Goal: Task Accomplishment & Management: Complete application form

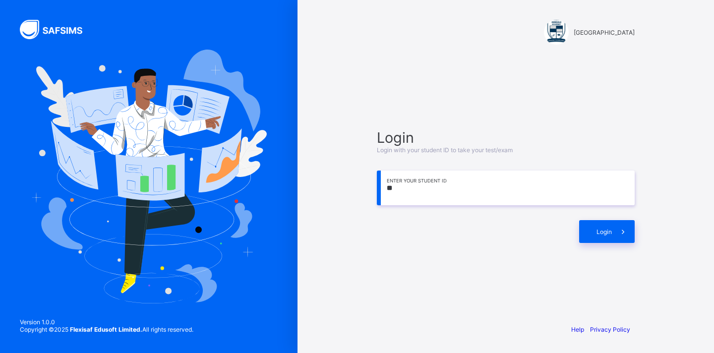
type input "*"
type input "**********"
click at [596, 233] on span "Login" at bounding box center [603, 231] width 15 height 7
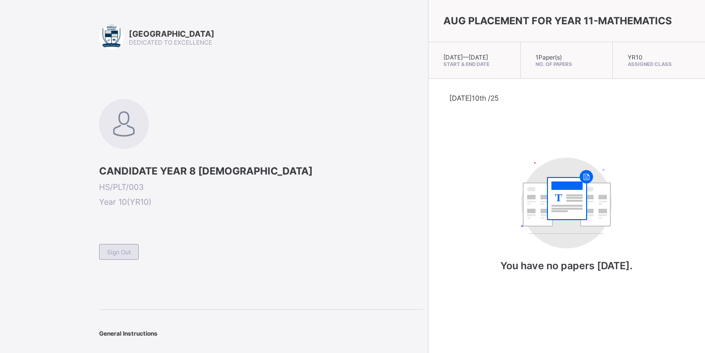
click at [125, 252] on span "Sign Out" at bounding box center [119, 251] width 24 height 7
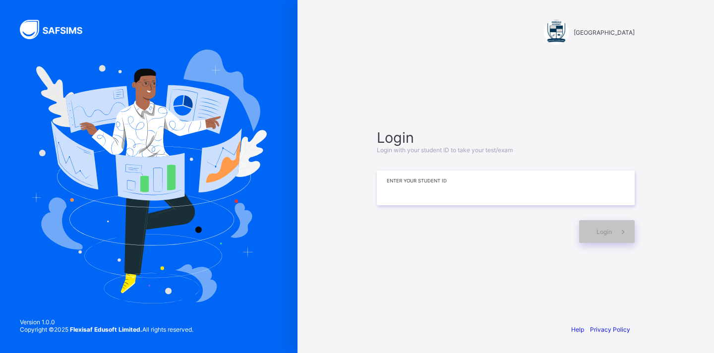
click at [410, 190] on input at bounding box center [506, 188] width 258 height 35
type input "**********"
click at [604, 233] on span "Login" at bounding box center [603, 231] width 15 height 7
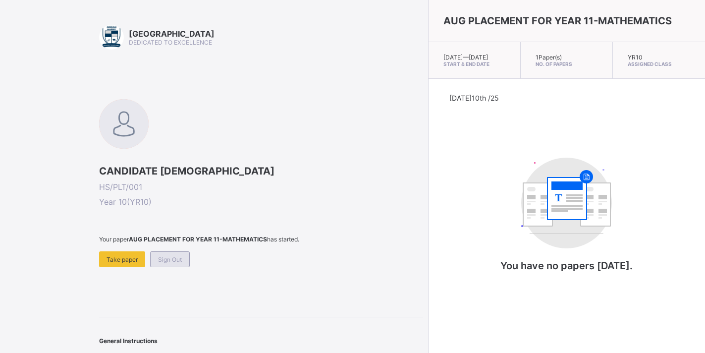
click at [179, 260] on span "Sign Out" at bounding box center [170, 259] width 24 height 7
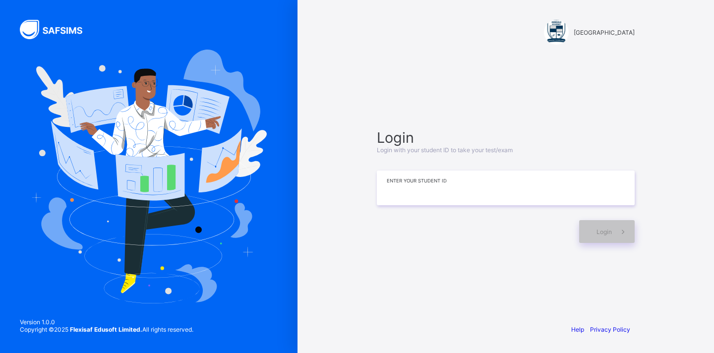
click at [427, 196] on input at bounding box center [506, 188] width 258 height 35
type input "**********"
click at [610, 230] on span "Login" at bounding box center [603, 231] width 15 height 7
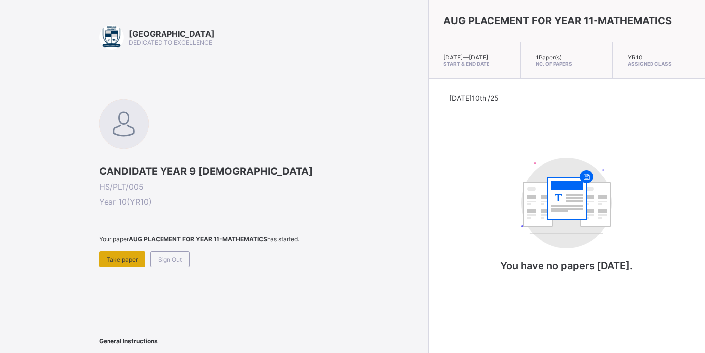
click at [112, 257] on span "Take paper" at bounding box center [122, 259] width 31 height 7
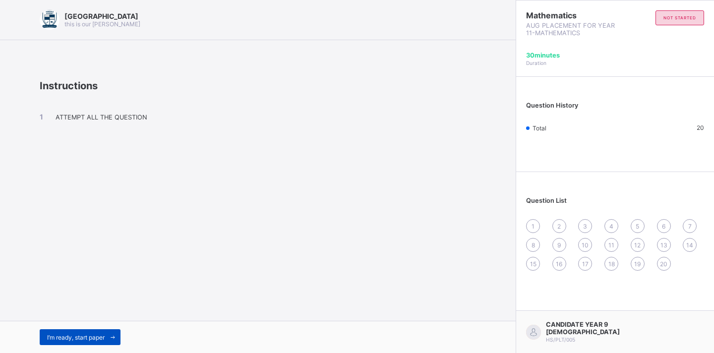
click at [77, 331] on div "I’m ready, start paper" at bounding box center [80, 337] width 81 height 16
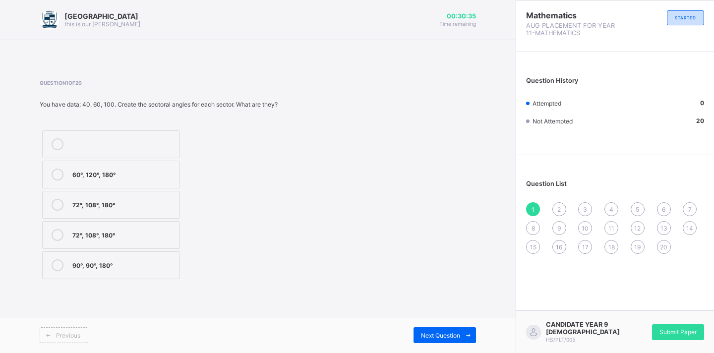
click at [137, 176] on div "60°, 120°, 180°" at bounding box center [123, 174] width 102 height 10
click at [448, 326] on div "Previous Next Question" at bounding box center [258, 335] width 516 height 36
click at [445, 333] on span "Next Question" at bounding box center [440, 335] width 39 height 7
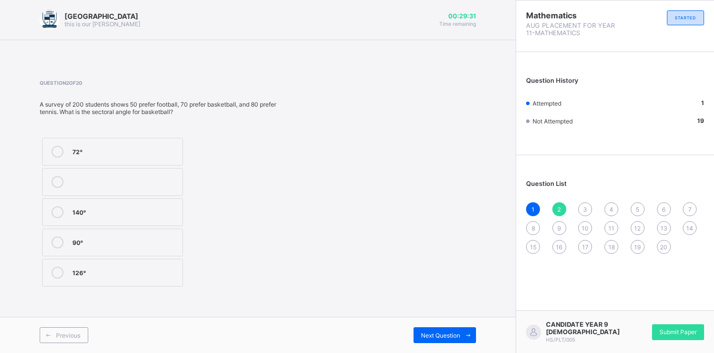
click at [146, 162] on label "72°" at bounding box center [112, 152] width 141 height 28
drag, startPoint x: 347, startPoint y: 372, endPoint x: 521, endPoint y: 372, distance: 174.5
click at [521, 352] on html "Arndale Academy this is our [PERSON_NAME] 00:29:31 Time remaining Question 2 of…" at bounding box center [357, 176] width 714 height 353
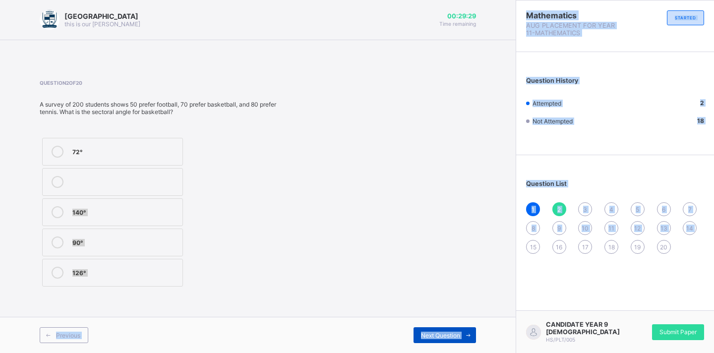
click at [421, 336] on span "Next Question" at bounding box center [440, 335] width 39 height 7
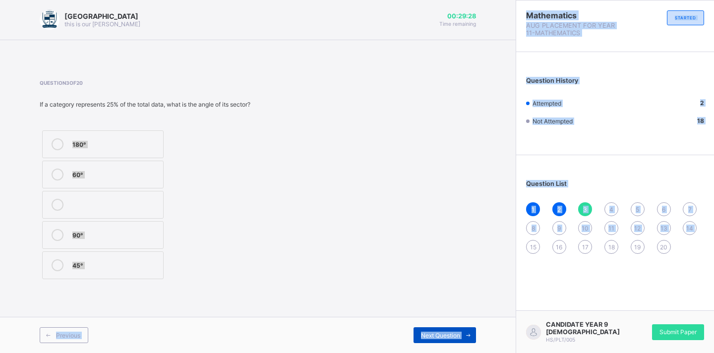
click at [423, 335] on span "Next Question" at bounding box center [440, 335] width 39 height 7
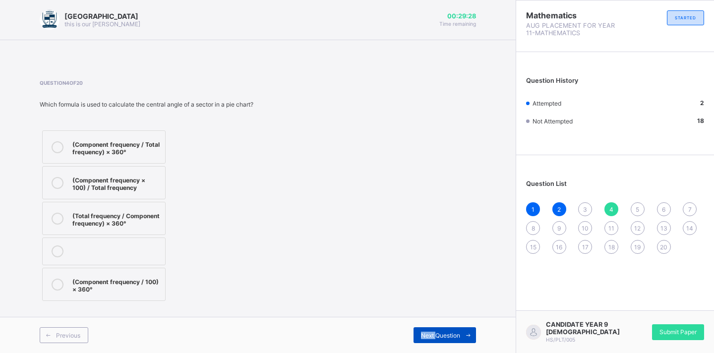
click at [423, 335] on span "Next Question" at bounding box center [440, 335] width 39 height 7
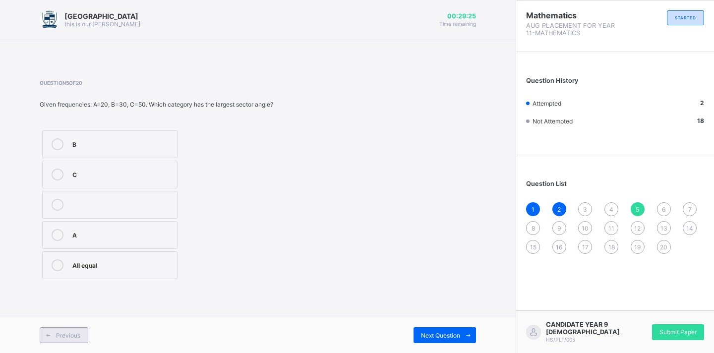
click at [44, 340] on span at bounding box center [48, 335] width 16 height 16
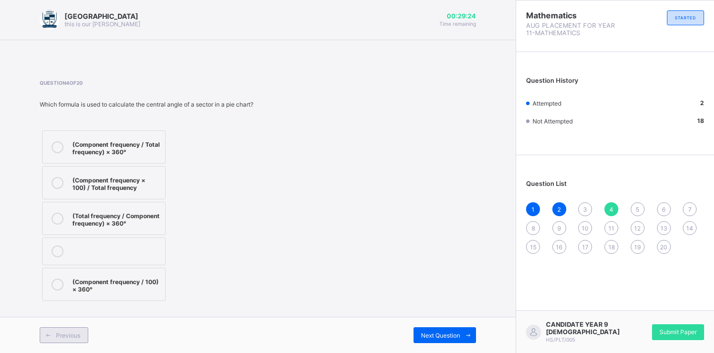
click at [45, 340] on span at bounding box center [48, 335] width 16 height 16
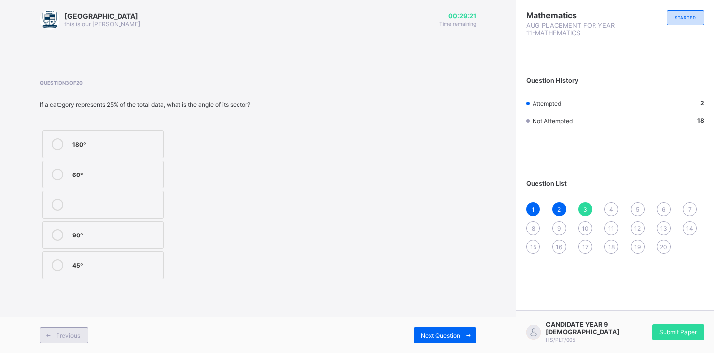
click at [45, 340] on span at bounding box center [48, 335] width 16 height 16
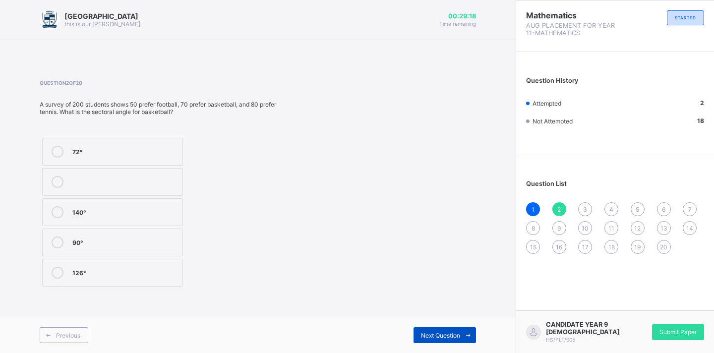
click at [419, 334] on div "Next Question" at bounding box center [444, 335] width 62 height 16
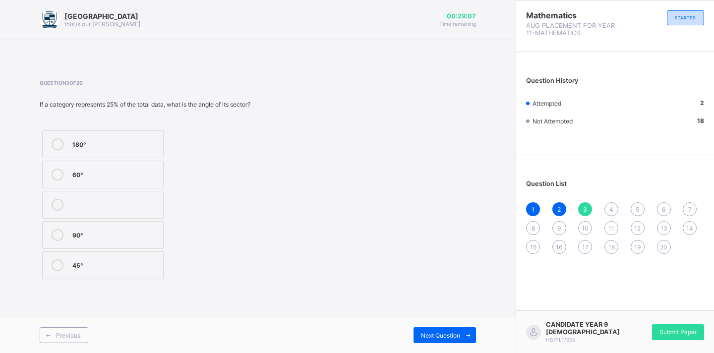
click at [86, 264] on div "45°" at bounding box center [115, 264] width 86 height 10
click at [443, 334] on span "Next Question" at bounding box center [440, 335] width 39 height 7
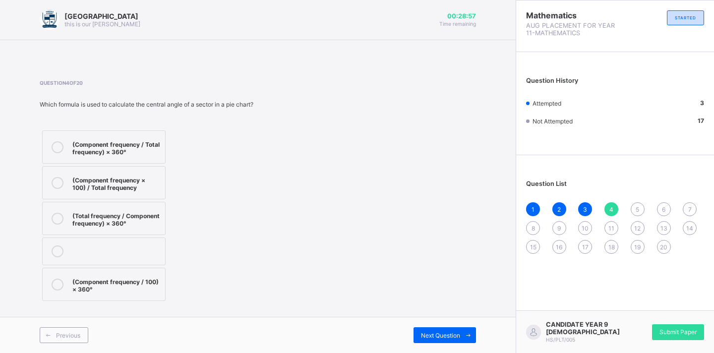
drag, startPoint x: 130, startPoint y: 106, endPoint x: 404, endPoint y: 138, distance: 275.6
click at [404, 138] on div "Question 4 of 20 Which formula is used to calculate the central angle of a sect…" at bounding box center [258, 192] width 436 height 224
click at [135, 148] on div "(Component frequency / Total frequency) × 360°" at bounding box center [116, 146] width 88 height 17
click at [443, 330] on div "Next Question" at bounding box center [444, 335] width 62 height 16
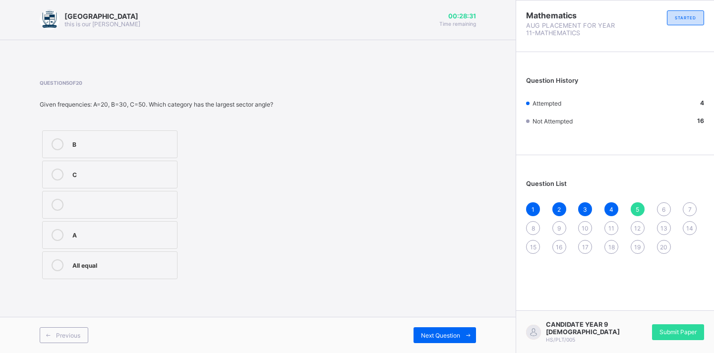
drag, startPoint x: 46, startPoint y: 175, endPoint x: 140, endPoint y: 168, distance: 94.0
click at [140, 168] on label "C" at bounding box center [109, 175] width 135 height 28
click at [141, 168] on label "C" at bounding box center [109, 175] width 135 height 28
click at [463, 328] on span at bounding box center [468, 335] width 16 height 16
click at [156, 147] on div "25%" at bounding box center [123, 143] width 103 height 10
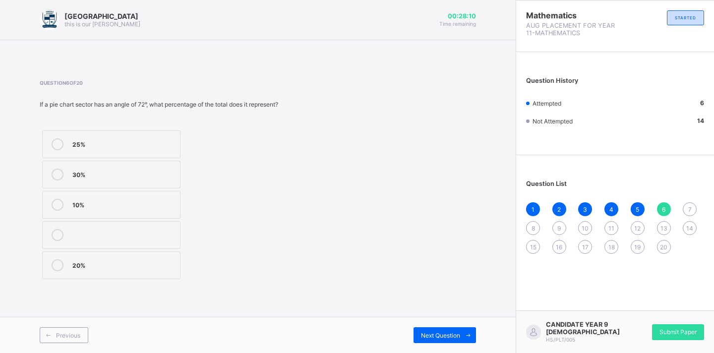
drag, startPoint x: 421, startPoint y: 335, endPoint x: 427, endPoint y: 319, distance: 16.5
click at [422, 332] on span "Next Question" at bounding box center [440, 335] width 39 height 7
click at [93, 207] on div "2" at bounding box center [106, 204] width 69 height 10
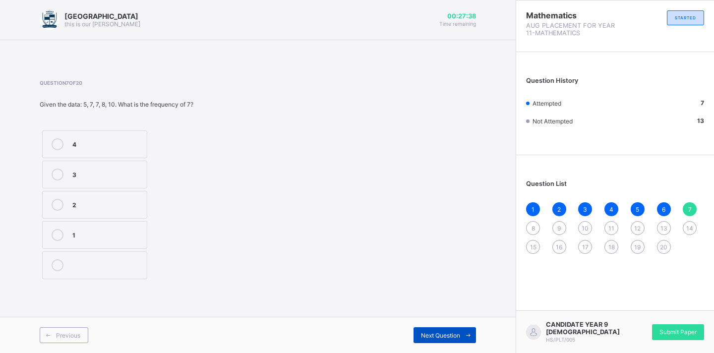
click at [454, 340] on div "Next Question" at bounding box center [444, 335] width 62 height 16
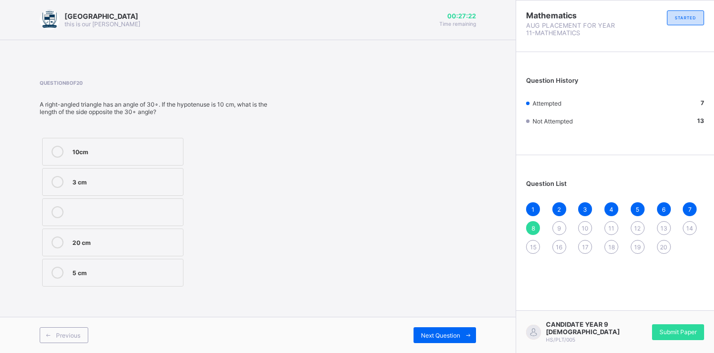
drag, startPoint x: 148, startPoint y: 216, endPoint x: 148, endPoint y: 223, distance: 6.9
click at [148, 221] on label at bounding box center [112, 212] width 141 height 28
click at [150, 162] on label "10cm" at bounding box center [112, 152] width 141 height 28
click at [415, 333] on div "Next Question" at bounding box center [444, 335] width 62 height 16
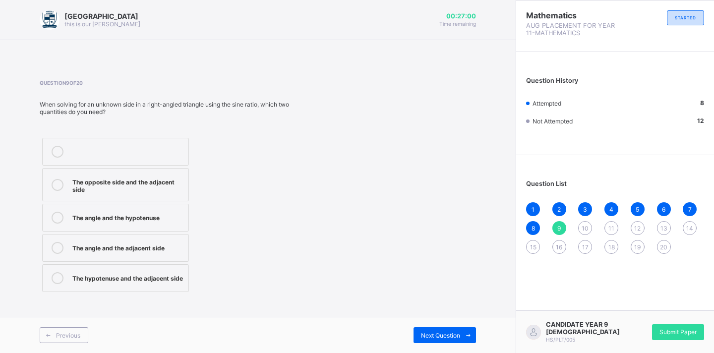
click at [81, 173] on label "The opposite side and the adjacent side" at bounding box center [115, 184] width 147 height 33
click at [447, 326] on div "Previous Next Question" at bounding box center [258, 335] width 516 height 36
click at [445, 337] on span "Next Question" at bounding box center [440, 335] width 39 height 7
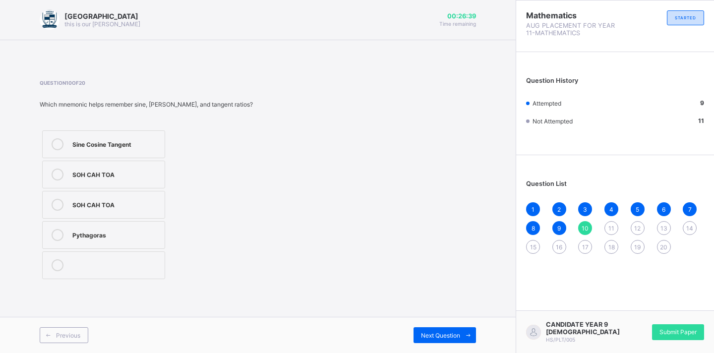
click at [109, 202] on div "SOH CAH TOA" at bounding box center [115, 204] width 87 height 10
click at [431, 339] on span "Next Question" at bounding box center [440, 335] width 39 height 7
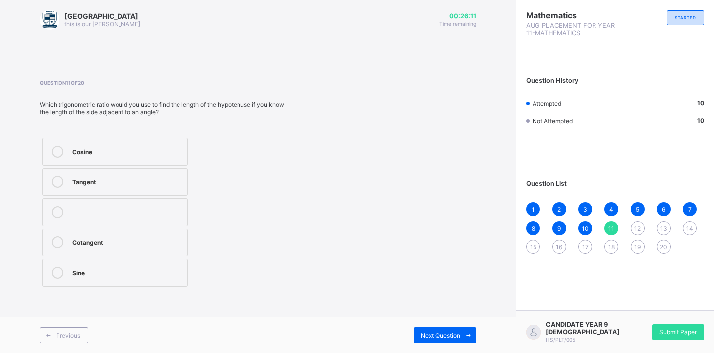
click at [118, 149] on div "Cosine" at bounding box center [127, 151] width 110 height 10
click at [454, 332] on span "Next Question" at bounding box center [440, 335] width 39 height 7
click at [136, 242] on div "6 cm" at bounding box center [124, 241] width 104 height 10
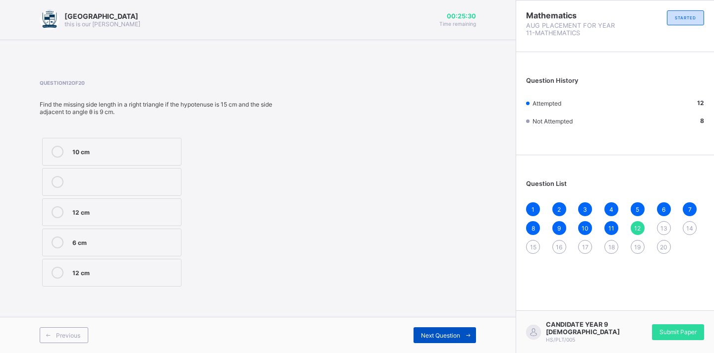
click at [419, 337] on div "Next Question" at bounding box center [444, 335] width 62 height 16
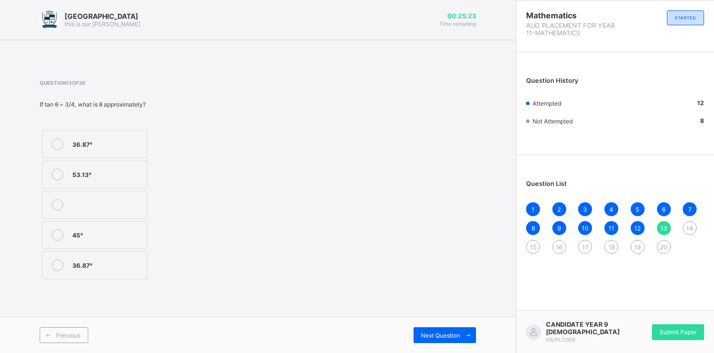
click at [91, 145] on div "36.87°" at bounding box center [106, 143] width 69 height 10
click at [471, 328] on span at bounding box center [468, 335] width 16 height 16
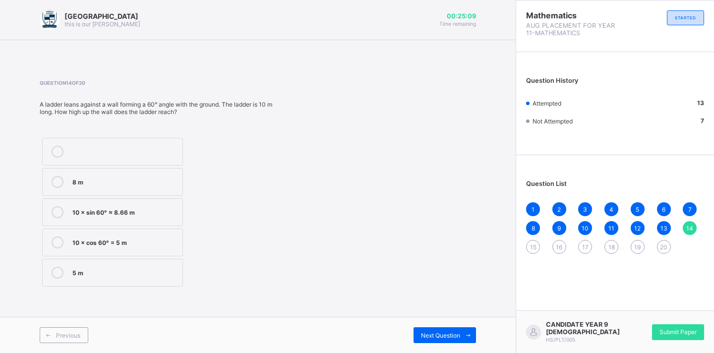
click at [186, 141] on div "8 m 10 × sin 60° ≈ 8.66 m 10 × cos 60° = 5 m 5 m" at bounding box center [161, 212] width 243 height 154
drag, startPoint x: 138, startPoint y: 173, endPoint x: 112, endPoint y: 171, distance: 26.4
click at [112, 171] on label "8 m" at bounding box center [112, 182] width 141 height 28
drag, startPoint x: 443, startPoint y: 335, endPoint x: 422, endPoint y: 325, distance: 23.3
click at [443, 335] on span "Next Question" at bounding box center [440, 335] width 39 height 7
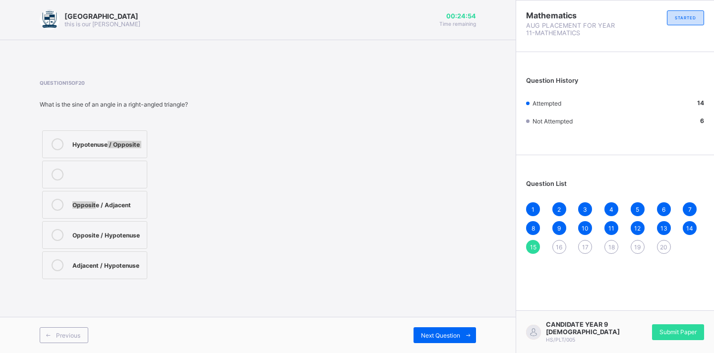
drag, startPoint x: 107, startPoint y: 143, endPoint x: 95, endPoint y: 231, distance: 88.1
click at [95, 219] on div "Hypotenuse / Opposite Opposite / Adjacent Opposite / Hypotenuse Adjacent / Hypo…" at bounding box center [95, 205] width 110 height 154
click at [112, 200] on div "Opposite / Adjacent" at bounding box center [106, 204] width 69 height 10
click at [469, 339] on span at bounding box center [468, 335] width 16 height 16
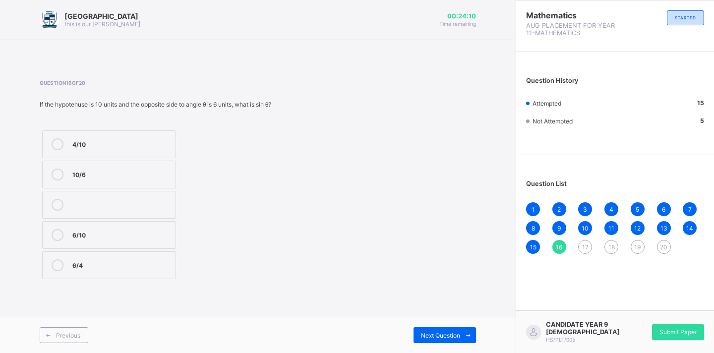
click at [145, 143] on div "4/10" at bounding box center [121, 143] width 98 height 10
click at [420, 328] on div "Next Question" at bounding box center [444, 335] width 62 height 16
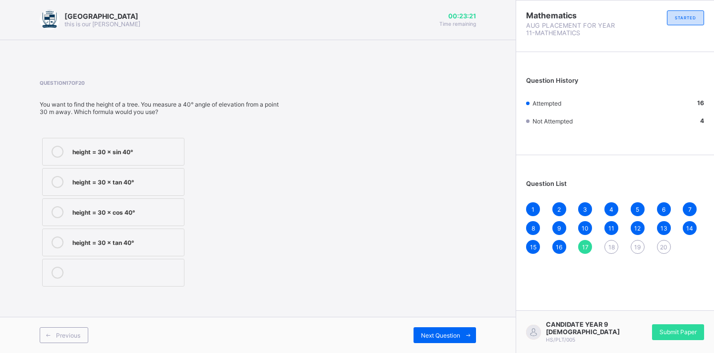
click at [147, 145] on label "height = 30 × sin 40°" at bounding box center [113, 152] width 142 height 28
click at [462, 331] on span at bounding box center [468, 335] width 16 height 16
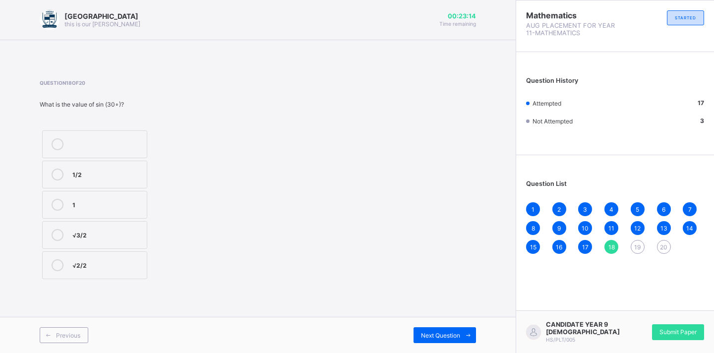
drag, startPoint x: 116, startPoint y: 238, endPoint x: 122, endPoint y: 235, distance: 7.6
click at [116, 238] on div "√3/2" at bounding box center [106, 234] width 69 height 10
click at [467, 334] on icon at bounding box center [467, 335] width 7 height 6
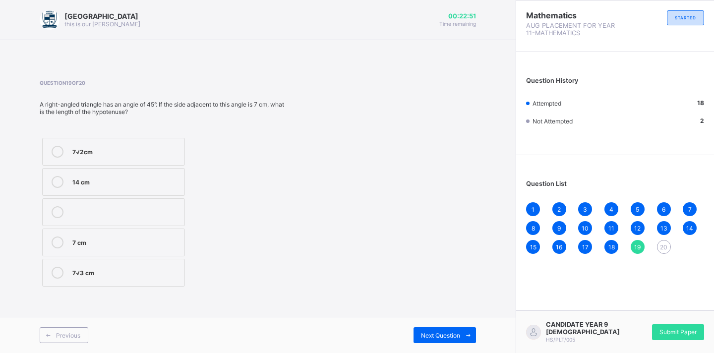
click at [184, 160] on label "7√2cm" at bounding box center [113, 152] width 143 height 28
click at [463, 339] on span at bounding box center [468, 335] width 16 height 16
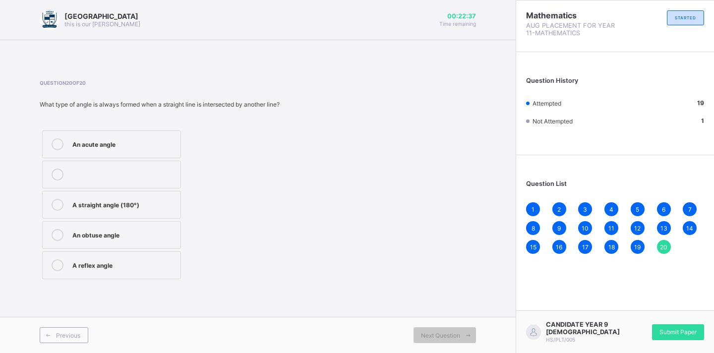
click at [158, 147] on div "An acute angle" at bounding box center [123, 143] width 103 height 10
click at [693, 329] on div "CANDIDATE YEAR 9 [DEMOGRAPHIC_DATA] HS/PLT/005 Submit Paper" at bounding box center [615, 331] width 198 height 43
click at [673, 296] on div "Mathematics AUG PLACEMENT FOR YEAR 11-MATHEMATICS STARTED Question History Atte…" at bounding box center [615, 176] width 198 height 353
click at [663, 329] on span "Submit Paper" at bounding box center [677, 331] width 37 height 7
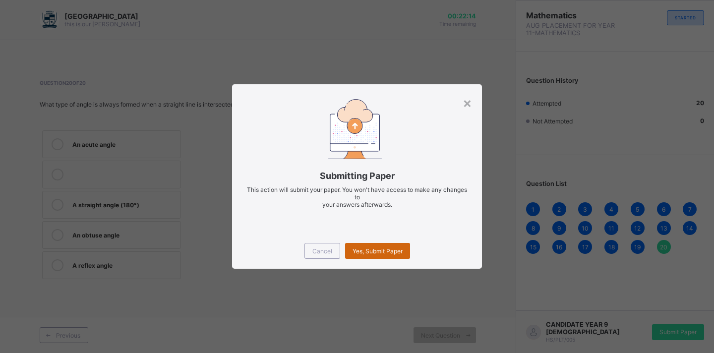
click at [369, 254] on span "Yes, Submit Paper" at bounding box center [377, 250] width 50 height 7
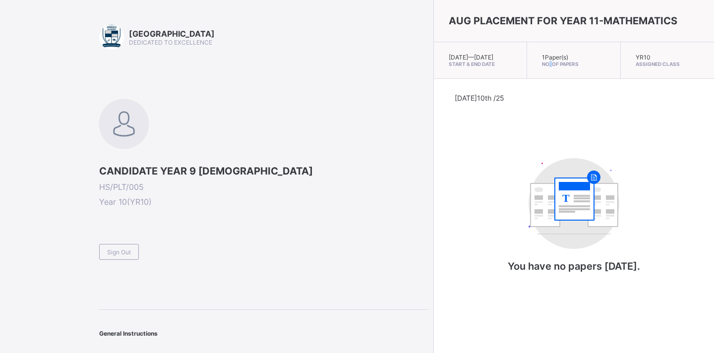
drag, startPoint x: 506, startPoint y: 59, endPoint x: 482, endPoint y: 77, distance: 29.3
click at [527, 76] on div "1 Paper(s) No. of Papers" at bounding box center [573, 60] width 93 height 37
click at [621, 71] on div "YR10 Assigned Class" at bounding box center [667, 60] width 93 height 37
drag, startPoint x: 295, startPoint y: 53, endPoint x: 284, endPoint y: 55, distance: 11.7
click at [284, 55] on div "Arndale Academy DEDICATED TO EXCELLENCE CANDIDATE YEAR 9 [DEMOGRAPHIC_DATA] HS/…" at bounding box center [263, 192] width 329 height 335
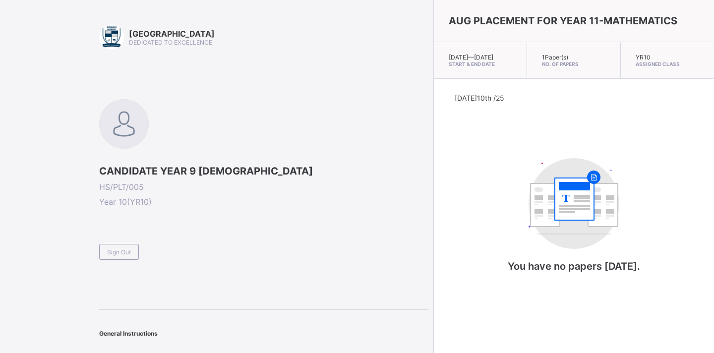
click at [542, 64] on span "No. of Papers" at bounding box center [573, 64] width 63 height 6
click at [542, 62] on span "No. of Papers" at bounding box center [573, 64] width 63 height 6
drag, startPoint x: 1, startPoint y: 165, endPoint x: 50, endPoint y: 48, distance: 126.7
click at [50, 48] on div "Arndale Academy DEDICATED TO EXCELLENCE CANDIDATE YEAR 9 [DEMOGRAPHIC_DATA] HS/…" at bounding box center [214, 182] width 428 height 364
click at [434, 290] on div "[DATE] 10th /25 T You have no papers [DATE]." at bounding box center [574, 193] width 280 height 228
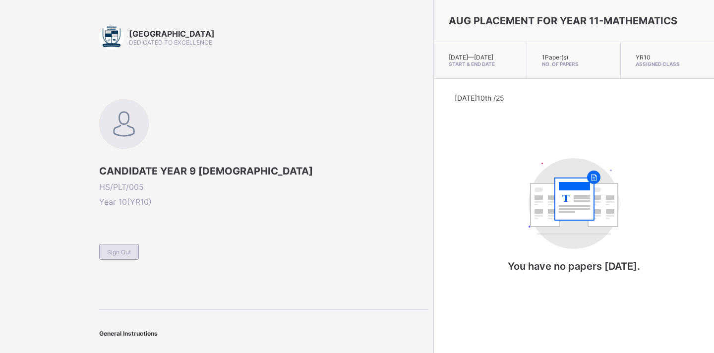
click at [132, 252] on div "Sign Out" at bounding box center [119, 252] width 40 height 16
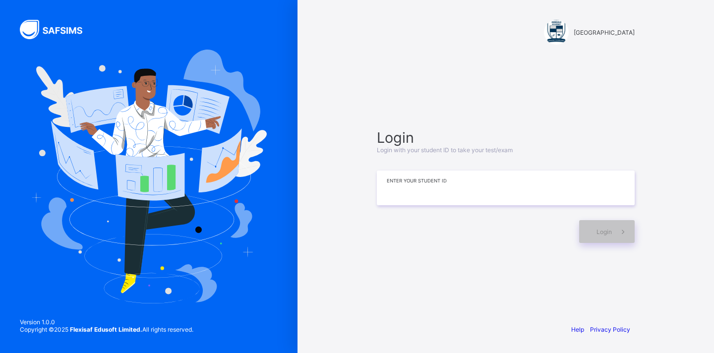
click at [392, 198] on input at bounding box center [506, 188] width 258 height 35
type input "*******"
click at [608, 231] on span "Login" at bounding box center [603, 231] width 15 height 7
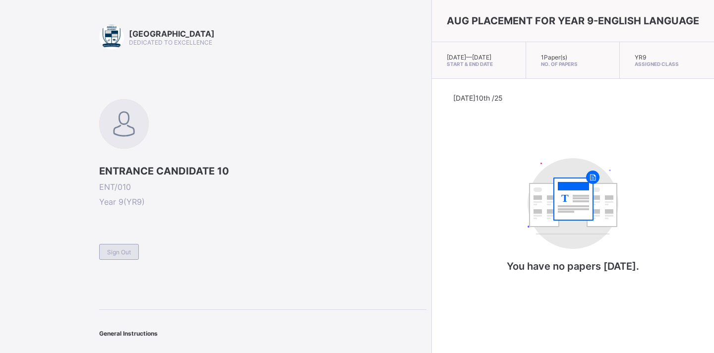
click at [116, 250] on span "Sign Out" at bounding box center [119, 251] width 24 height 7
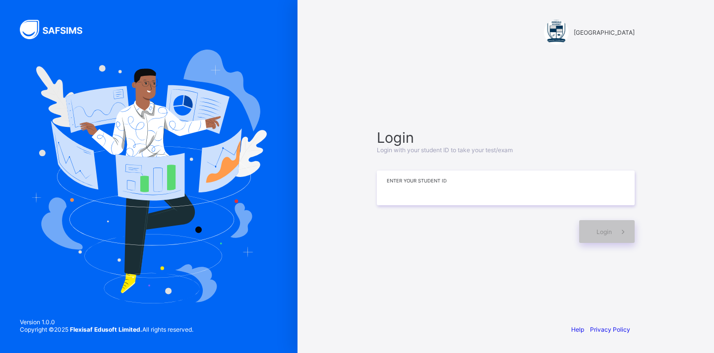
click at [455, 193] on input at bounding box center [506, 188] width 258 height 35
type input "*******"
click at [604, 234] on span "Login" at bounding box center [603, 231] width 15 height 7
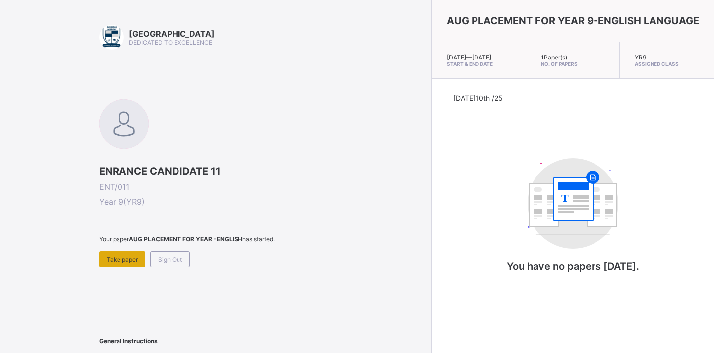
click at [122, 260] on span "Take paper" at bounding box center [122, 259] width 31 height 7
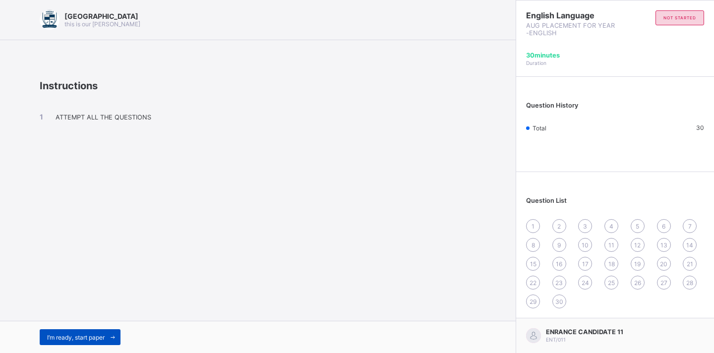
click at [111, 336] on icon at bounding box center [112, 337] width 7 height 6
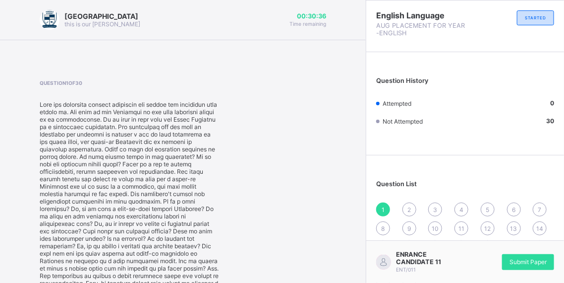
drag, startPoint x: 683, startPoint y: 0, endPoint x: 315, endPoint y: 164, distance: 402.8
click at [315, 164] on div "Question 1 of 30 lazy Poor proud hardworking" at bounding box center [183, 266] width 287 height 372
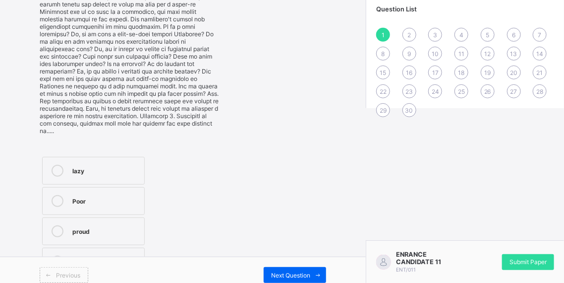
scroll to position [178, 0]
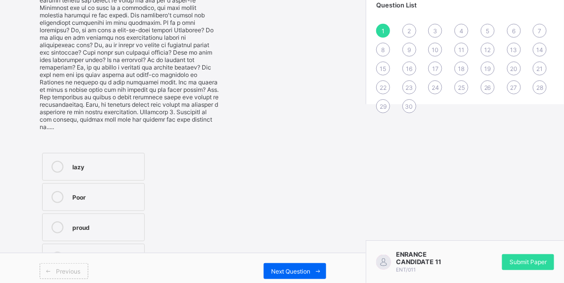
click at [104, 252] on div "Previous Next Question" at bounding box center [183, 270] width 366 height 36
click at [107, 246] on div "Arndale Academy this is our [PERSON_NAME] 00:29:09 Time remaining Question 1 of…" at bounding box center [183, 55] width 366 height 467
click at [139, 221] on div "proud" at bounding box center [105, 226] width 67 height 10
click at [118, 243] on label "hardworking" at bounding box center [93, 257] width 103 height 28
click at [545, 261] on span "Submit Paper" at bounding box center [528, 261] width 37 height 7
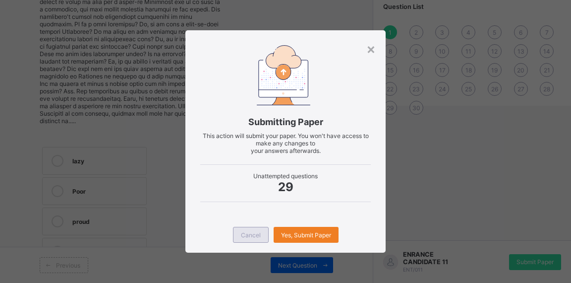
click at [242, 235] on span "Cancel" at bounding box center [251, 234] width 20 height 7
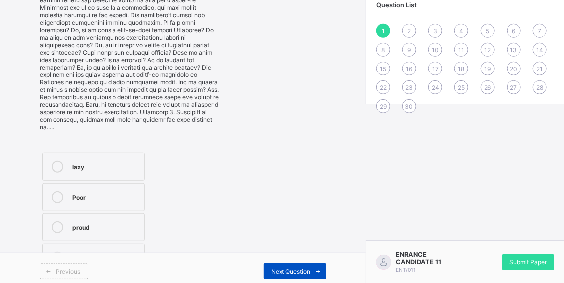
click at [310, 267] on span "Next Question" at bounding box center [290, 270] width 39 height 7
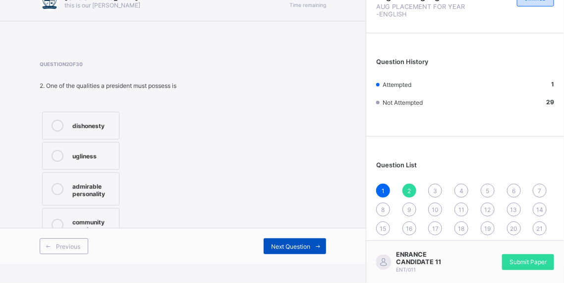
scroll to position [20, 0]
click at [69, 246] on span "Previous" at bounding box center [68, 245] width 24 height 7
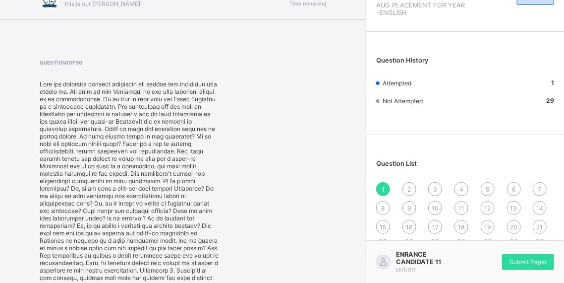
scroll to position [178, 0]
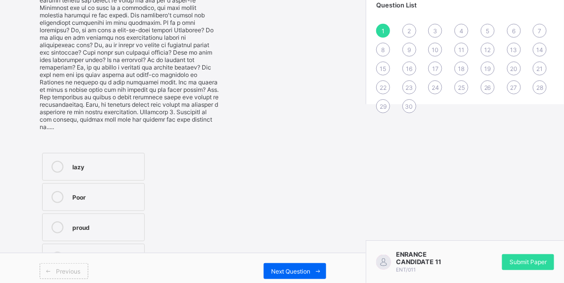
click at [290, 267] on span "Next Question" at bounding box center [290, 270] width 39 height 7
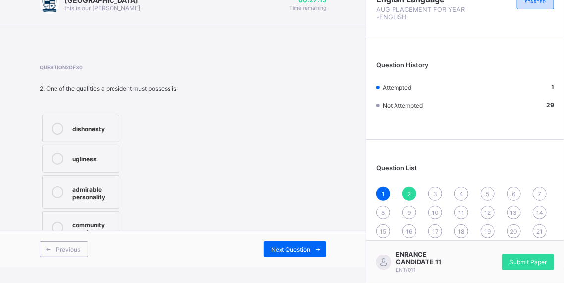
scroll to position [20, 0]
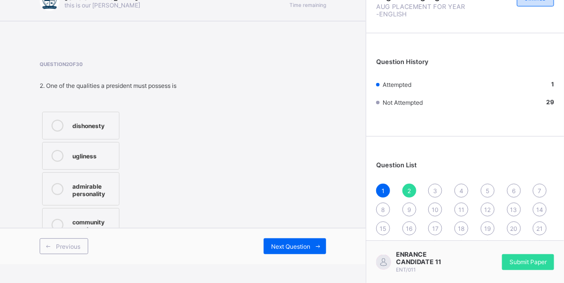
click at [105, 155] on div "ugliness" at bounding box center [93, 155] width 42 height 10
click at [277, 238] on div "Next Question" at bounding box center [295, 246] width 62 height 16
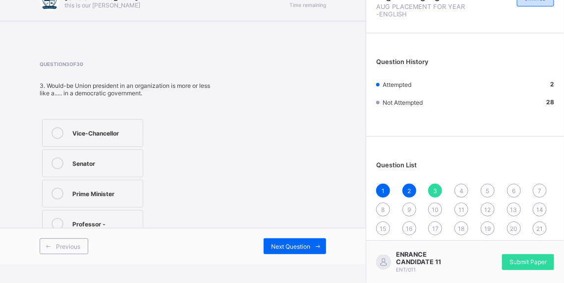
click at [90, 157] on div "Senator" at bounding box center [104, 162] width 65 height 10
drag, startPoint x: 297, startPoint y: 240, endPoint x: 182, endPoint y: 184, distance: 127.5
click at [295, 239] on div "Next Question" at bounding box center [295, 246] width 62 height 16
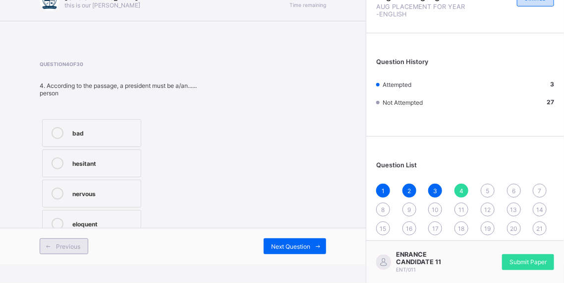
click at [59, 248] on div "Previous" at bounding box center [64, 246] width 49 height 16
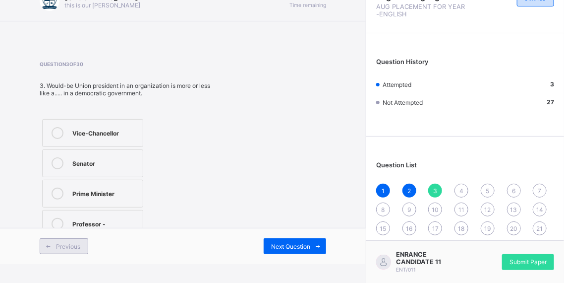
click at [59, 248] on div "Previous" at bounding box center [64, 246] width 49 height 16
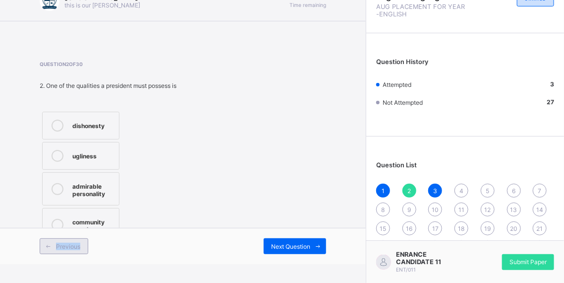
click at [59, 248] on div "Previous" at bounding box center [64, 246] width 49 height 16
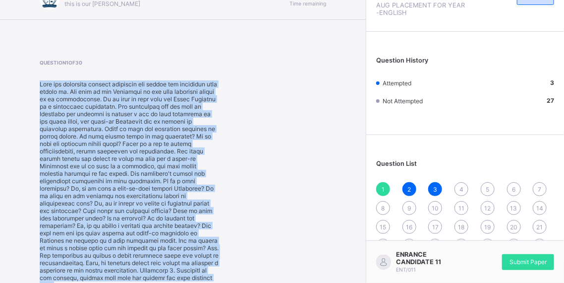
click at [59, 248] on div at bounding box center [129, 184] width 179 height 208
click at [233, 227] on div "Question 1 of 30 lazy Poor proud hardworking" at bounding box center [183, 245] width 287 height 372
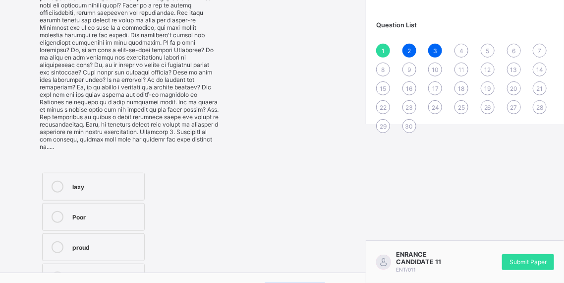
scroll to position [178, 0]
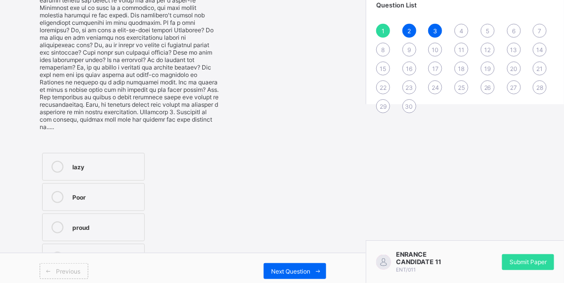
drag, startPoint x: 304, startPoint y: 258, endPoint x: 301, endPoint y: 264, distance: 6.9
click at [302, 263] on div "Next Question" at bounding box center [295, 271] width 62 height 16
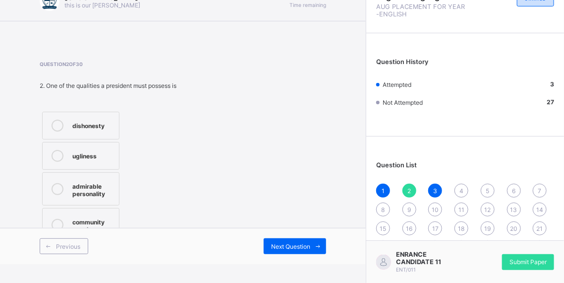
scroll to position [20, 0]
click at [298, 239] on div "Next Question" at bounding box center [295, 246] width 62 height 16
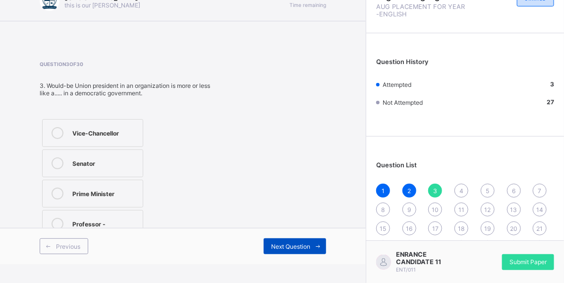
click at [297, 242] on span "Next Question" at bounding box center [290, 245] width 39 height 7
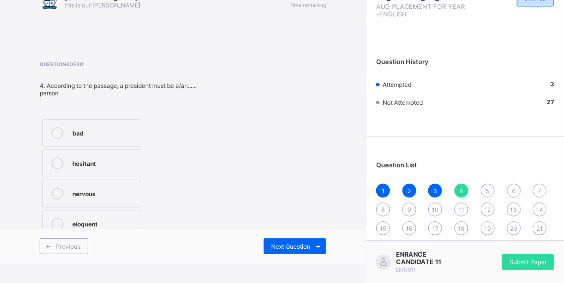
drag, startPoint x: 130, startPoint y: 165, endPoint x: 178, endPoint y: 203, distance: 62.1
click at [156, 180] on div "bad hesitant nervous eloquent" at bounding box center [127, 177] width 174 height 123
drag, startPoint x: 70, startPoint y: 166, endPoint x: 95, endPoint y: 173, distance: 25.4
click at [80, 169] on label "hesitant" at bounding box center [91, 163] width 99 height 28
click at [60, 160] on icon at bounding box center [58, 163] width 12 height 12
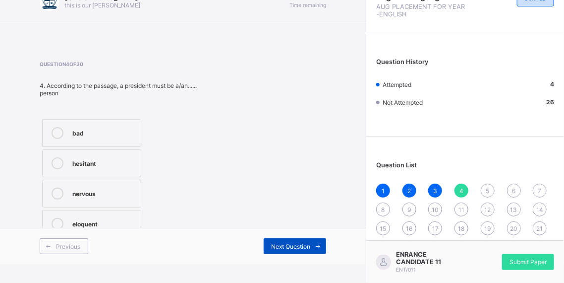
click at [304, 238] on div "Next Question" at bounding box center [295, 246] width 62 height 16
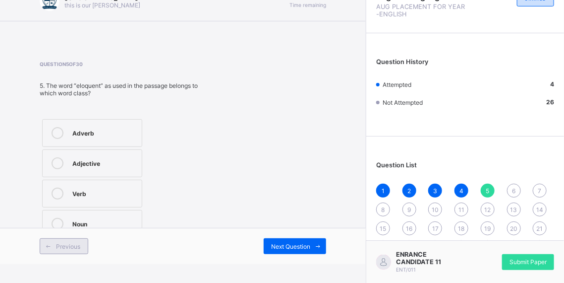
click at [56, 251] on div "Previous" at bounding box center [64, 246] width 49 height 16
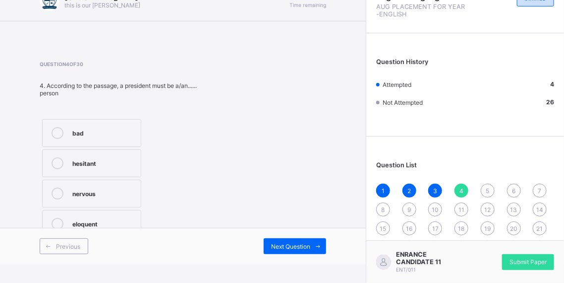
click at [81, 222] on div "eloquent" at bounding box center [103, 223] width 63 height 10
click at [276, 240] on div "Next Question" at bounding box center [295, 246] width 62 height 16
drag, startPoint x: 124, startPoint y: 173, endPoint x: 293, endPoint y: 254, distance: 187.4
click at [147, 179] on div "Adverb Adjective Verb Noun" at bounding box center [127, 177] width 175 height 123
click at [288, 240] on div "Next Question" at bounding box center [295, 246] width 62 height 16
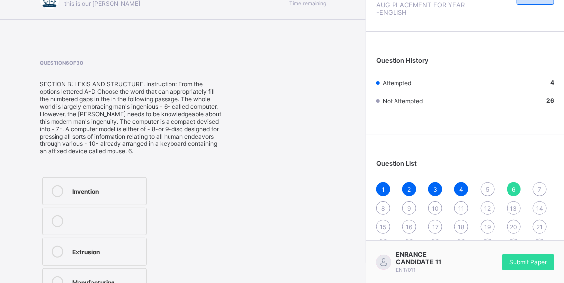
scroll to position [81, 0]
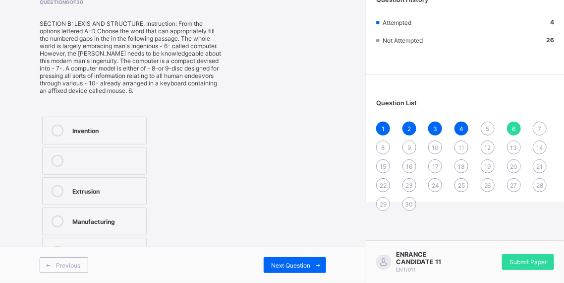
click at [42, 273] on div "Previous Next Question" at bounding box center [183, 264] width 366 height 36
click at [54, 254] on div "Previous Next Question" at bounding box center [183, 264] width 366 height 36
click at [56, 261] on span at bounding box center [48, 265] width 16 height 16
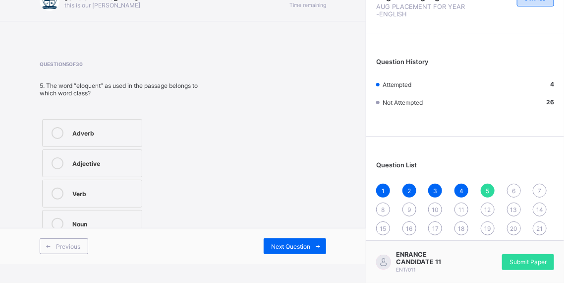
drag, startPoint x: 94, startPoint y: 137, endPoint x: 167, endPoint y: 191, distance: 91.0
click at [99, 140] on label "Adverb" at bounding box center [92, 133] width 100 height 28
click at [293, 244] on span "Next Question" at bounding box center [290, 245] width 39 height 7
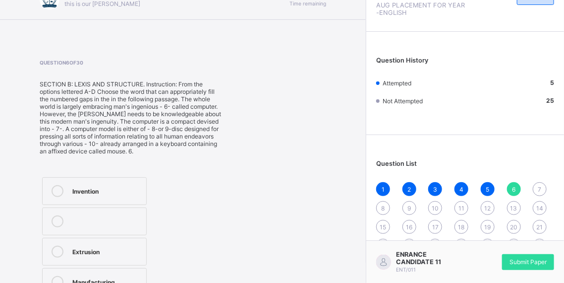
scroll to position [81, 0]
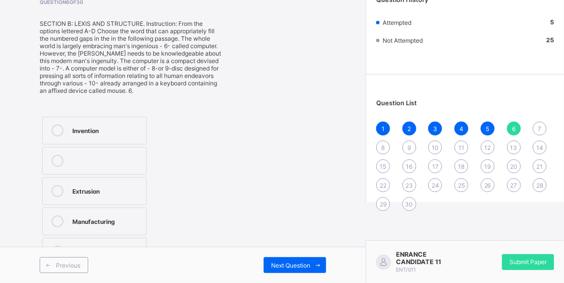
click at [96, 128] on div "Invention" at bounding box center [106, 129] width 69 height 10
click at [280, 260] on div "Next Question" at bounding box center [295, 265] width 62 height 16
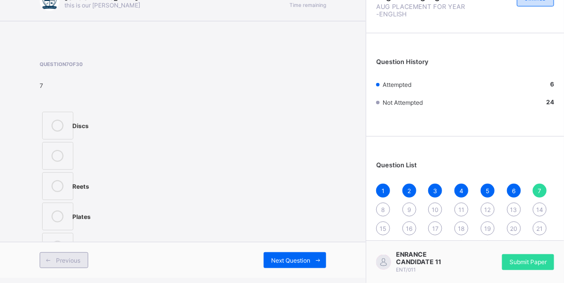
click at [65, 252] on div "Previous" at bounding box center [64, 260] width 49 height 16
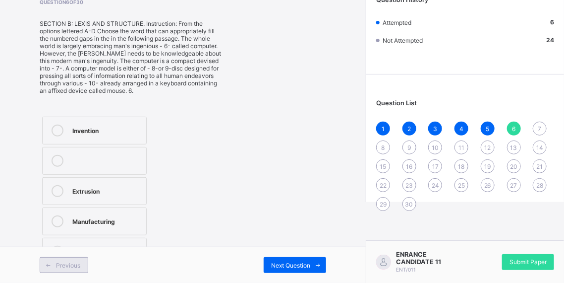
click at [65, 252] on div "Previous Next Question" at bounding box center [183, 264] width 366 height 36
click at [286, 265] on span "Next Question" at bounding box center [290, 264] width 39 height 7
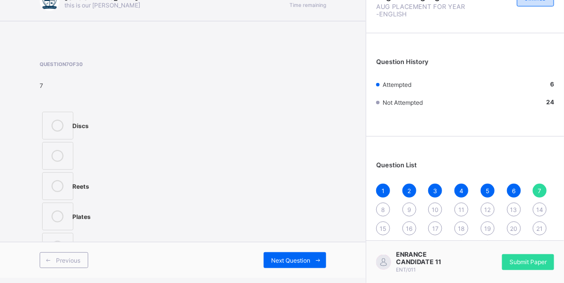
scroll to position [20, 0]
click at [295, 256] on span "Next Question" at bounding box center [290, 259] width 39 height 7
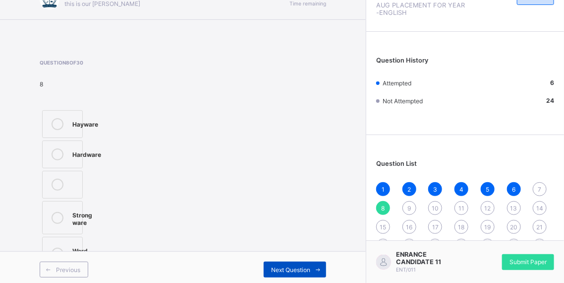
scroll to position [24, 0]
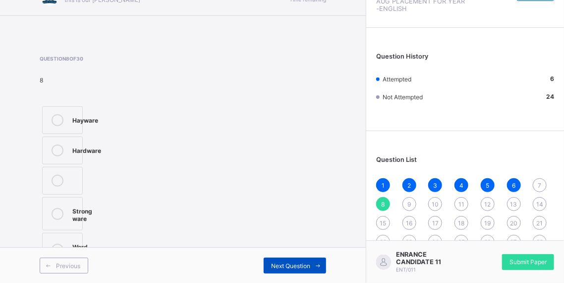
click at [291, 265] on span "Next Question" at bounding box center [290, 265] width 39 height 7
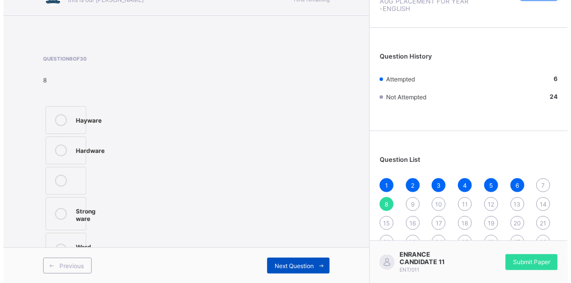
scroll to position [20, 0]
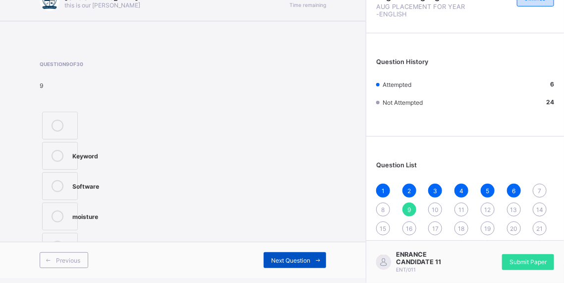
click at [292, 258] on span "Next Question" at bounding box center [290, 259] width 39 height 7
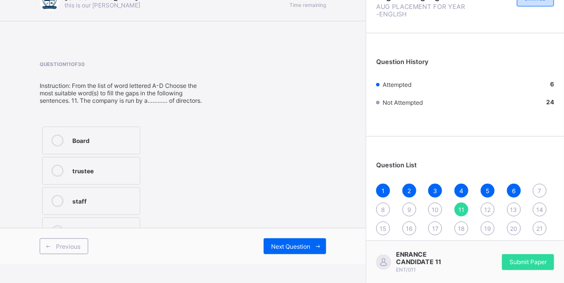
drag, startPoint x: 234, startPoint y: 274, endPoint x: 250, endPoint y: 267, distance: 17.3
click at [236, 264] on html "Arndale Academy this is our [PERSON_NAME] 00:23:20 Time remaining Question 11 o…" at bounding box center [282, 122] width 564 height 283
drag, startPoint x: 87, startPoint y: 140, endPoint x: 331, endPoint y: 190, distance: 249.0
click at [157, 153] on div "Board trustee staff broad" at bounding box center [126, 185] width 172 height 123
drag, startPoint x: 63, startPoint y: 141, endPoint x: 74, endPoint y: 146, distance: 12.0
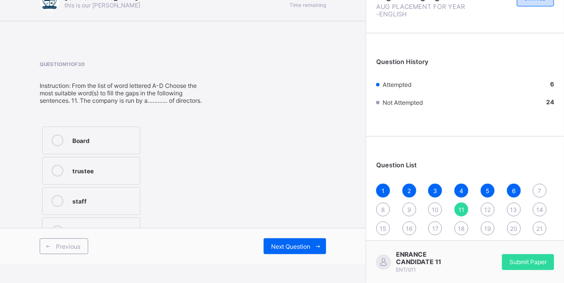
click at [72, 145] on label "Board" at bounding box center [91, 140] width 98 height 28
click at [105, 142] on div "Board" at bounding box center [103, 139] width 62 height 10
click at [310, 242] on span "Next Question" at bounding box center [290, 245] width 39 height 7
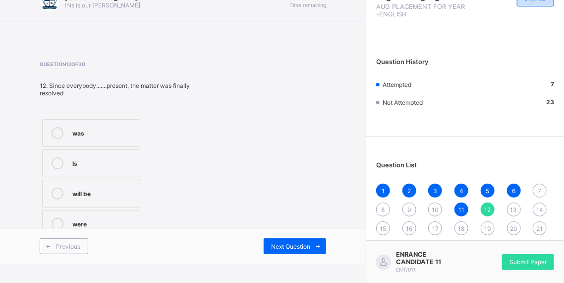
click at [133, 132] on div "was" at bounding box center [103, 132] width 62 height 10
drag, startPoint x: 332, startPoint y: 243, endPoint x: 345, endPoint y: 252, distance: 15.3
click at [340, 248] on div "Arndale Academy this is our [PERSON_NAME] 00:23:07 Time remaining Question 12 o…" at bounding box center [183, 122] width 366 height 283
click at [311, 235] on div "Previous Next Question" at bounding box center [183, 246] width 366 height 36
click at [306, 239] on div "Next Question" at bounding box center [295, 246] width 62 height 16
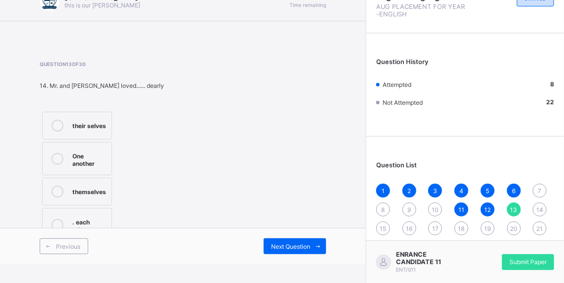
click at [82, 192] on div "themselves" at bounding box center [89, 190] width 34 height 10
click at [305, 243] on span "Next Question" at bounding box center [290, 245] width 39 height 7
drag, startPoint x: 61, startPoint y: 181, endPoint x: 74, endPoint y: 183, distance: 13.0
click at [65, 181] on div at bounding box center [58, 186] width 20 height 12
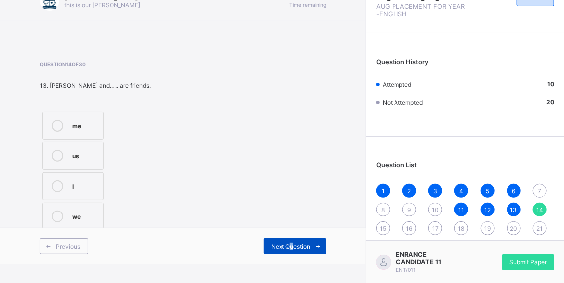
click at [299, 247] on div "Next Question" at bounding box center [295, 246] width 62 height 16
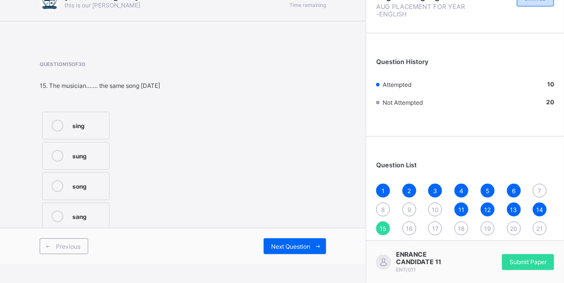
drag, startPoint x: 67, startPoint y: 222, endPoint x: 110, endPoint y: 217, distance: 42.9
click at [69, 221] on label "sang" at bounding box center [75, 216] width 67 height 28
click at [280, 243] on span "Next Question" at bounding box center [290, 245] width 39 height 7
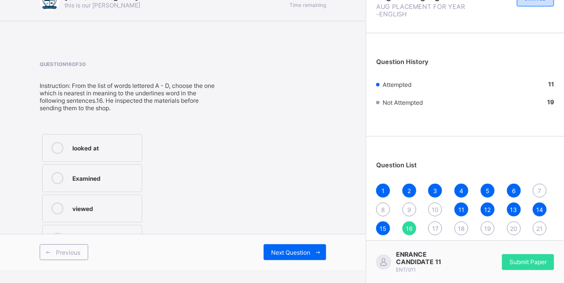
drag, startPoint x: 109, startPoint y: 196, endPoint x: 121, endPoint y: 199, distance: 12.2
click at [111, 196] on label "viewed" at bounding box center [92, 208] width 100 height 28
drag, startPoint x: 122, startPoint y: 165, endPoint x: 145, endPoint y: 180, distance: 27.8
click at [122, 166] on label "Examined" at bounding box center [92, 178] width 100 height 28
click at [296, 250] on span "Next Question" at bounding box center [290, 251] width 39 height 7
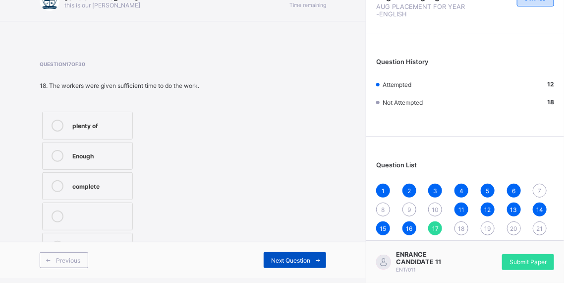
drag, startPoint x: 111, startPoint y: 116, endPoint x: 309, endPoint y: 261, distance: 245.4
click at [149, 137] on div "plenty of Enough complete extra" at bounding box center [120, 186] width 160 height 154
click at [87, 121] on div "plenty of" at bounding box center [99, 124] width 55 height 10
click at [127, 150] on div "Enough" at bounding box center [99, 155] width 55 height 10
click at [319, 253] on span at bounding box center [318, 260] width 16 height 16
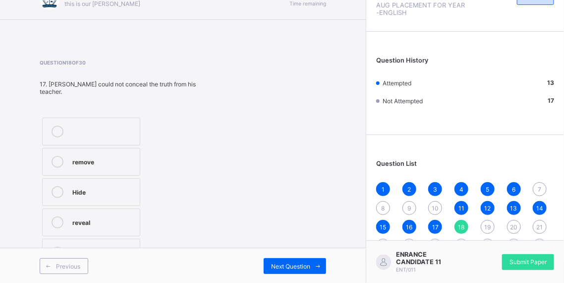
click at [88, 218] on div "reveal" at bounding box center [103, 222] width 62 height 12
click at [308, 247] on div "Previous Next Question" at bounding box center [183, 265] width 366 height 36
click at [310, 262] on span "Next Question" at bounding box center [290, 265] width 39 height 7
click at [127, 192] on div "deny" at bounding box center [103, 191] width 63 height 10
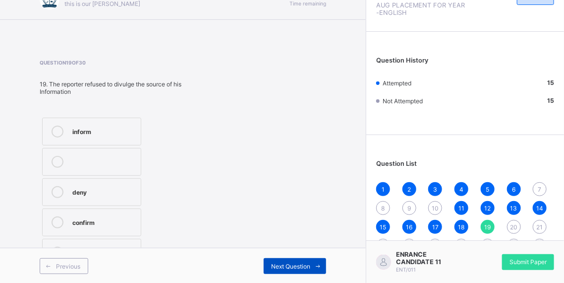
click at [322, 263] on icon at bounding box center [318, 266] width 7 height 6
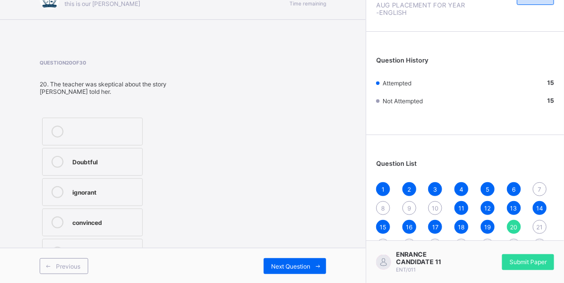
click at [79, 159] on div "Doubtful" at bounding box center [104, 162] width 65 height 12
drag, startPoint x: 283, startPoint y: 257, endPoint x: 284, endPoint y: 245, distance: 11.4
click at [285, 258] on div "Next Question" at bounding box center [295, 266] width 62 height 16
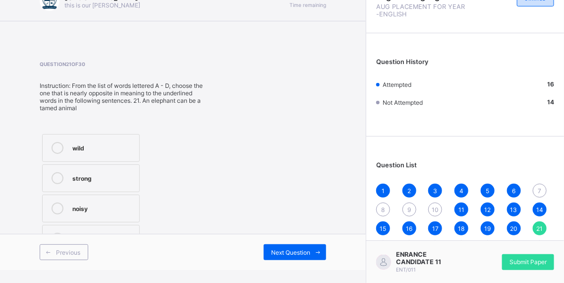
click at [79, 148] on div "wild" at bounding box center [103, 147] width 62 height 10
click at [326, 244] on span at bounding box center [318, 252] width 16 height 16
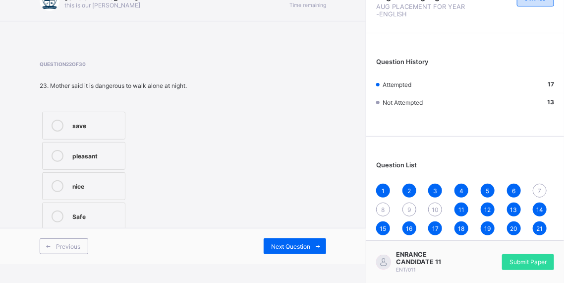
drag, startPoint x: 73, startPoint y: 212, endPoint x: 83, endPoint y: 212, distance: 9.4
click at [75, 212] on div "Safe" at bounding box center [96, 215] width 48 height 10
click at [99, 210] on div "Safe" at bounding box center [96, 215] width 48 height 10
click at [303, 232] on div "Previous Next Question" at bounding box center [183, 246] width 366 height 36
click at [300, 242] on span "Next Question" at bounding box center [290, 245] width 39 height 7
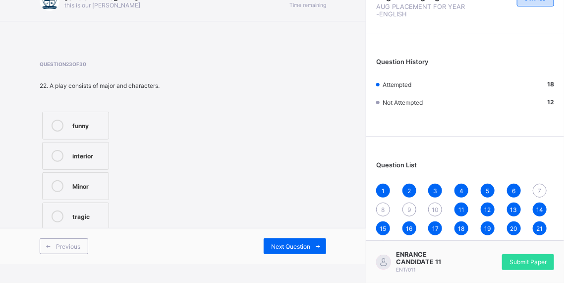
click at [88, 182] on div "Minor" at bounding box center [87, 185] width 31 height 10
drag, startPoint x: 288, startPoint y: 232, endPoint x: 284, endPoint y: 254, distance: 21.7
click at [285, 248] on div "Previous Next Question" at bounding box center [183, 246] width 366 height 36
click at [287, 248] on div "Next Question" at bounding box center [295, 246] width 62 height 16
drag, startPoint x: 109, startPoint y: 87, endPoint x: 95, endPoint y: 108, distance: 24.8
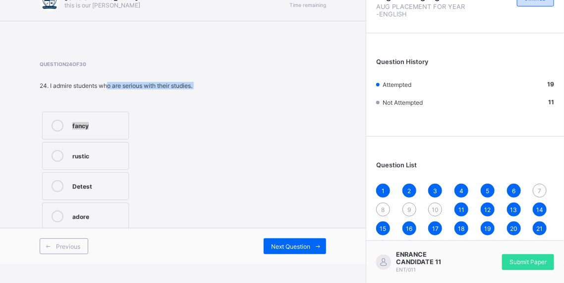
click at [102, 98] on div "Question 24 of 30 24. I admire students who are serious with their studies. fan…" at bounding box center [116, 147] width 153 height 172
click at [200, 141] on div "Question 24 of 30 24. I admire students who are serious with their studies. fan…" at bounding box center [183, 147] width 287 height 172
drag, startPoint x: 116, startPoint y: 159, endPoint x: 134, endPoint y: 156, distance: 17.6
click at [134, 156] on div "fancy rustic Detest adore" at bounding box center [116, 170] width 153 height 123
click at [77, 154] on div "rustic" at bounding box center [97, 155] width 51 height 10
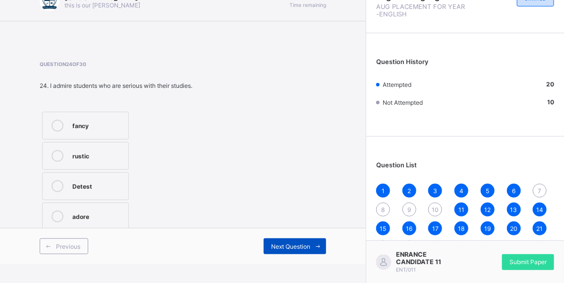
click at [309, 244] on span "Next Question" at bounding box center [290, 245] width 39 height 7
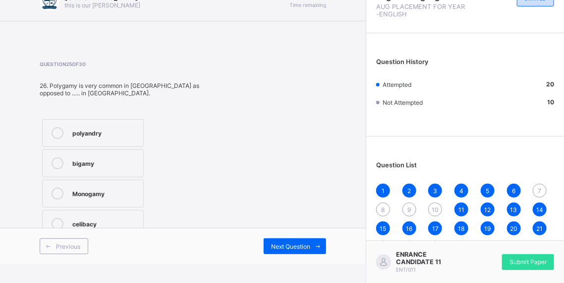
click at [59, 188] on icon at bounding box center [58, 193] width 12 height 12
click at [298, 243] on span "Next Question" at bounding box center [290, 245] width 39 height 7
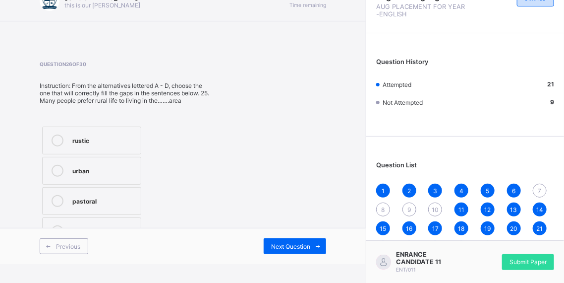
click at [116, 174] on label "urban" at bounding box center [91, 171] width 99 height 28
click at [136, 135] on div "rustic" at bounding box center [103, 139] width 63 height 10
click at [316, 239] on div "Next Question" at bounding box center [295, 246] width 62 height 16
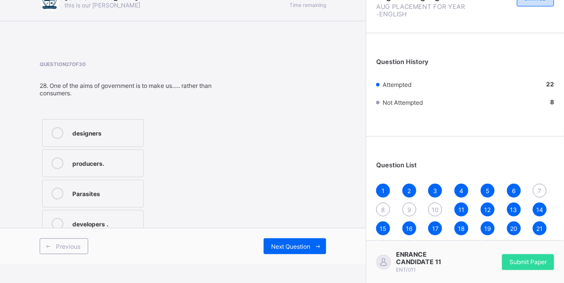
click at [105, 169] on label "producers." at bounding box center [93, 163] width 102 height 28
drag, startPoint x: 125, startPoint y: 218, endPoint x: 137, endPoint y: 212, distance: 13.3
click at [127, 218] on div "developers ." at bounding box center [105, 223] width 66 height 10
click at [337, 238] on div "Previous Next Question" at bounding box center [183, 246] width 366 height 36
click at [326, 240] on span at bounding box center [318, 246] width 16 height 16
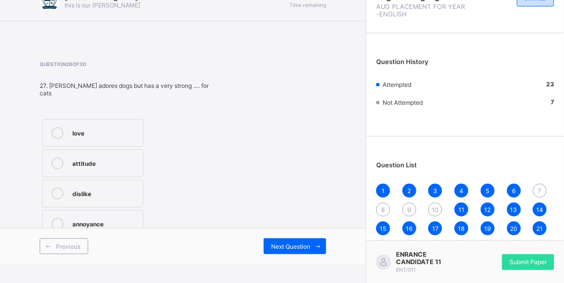
click at [122, 129] on label "love" at bounding box center [92, 133] width 101 height 28
click at [309, 232] on div "Previous Next Question" at bounding box center [183, 246] width 366 height 36
click at [293, 239] on div "Next Question" at bounding box center [295, 246] width 62 height 16
drag, startPoint x: 75, startPoint y: 211, endPoint x: 169, endPoint y: 167, distance: 103.8
click at [105, 199] on div "amusement restraint disdain disgrace" at bounding box center [78, 170] width 76 height 123
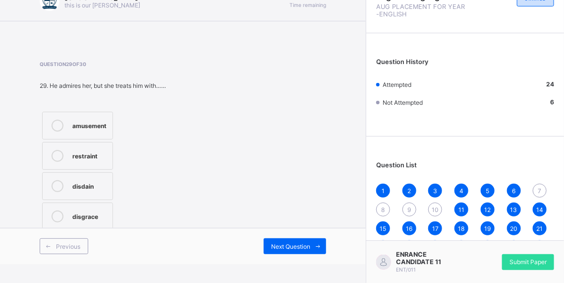
click at [56, 215] on icon at bounding box center [58, 216] width 12 height 12
click at [326, 239] on span at bounding box center [318, 246] width 16 height 16
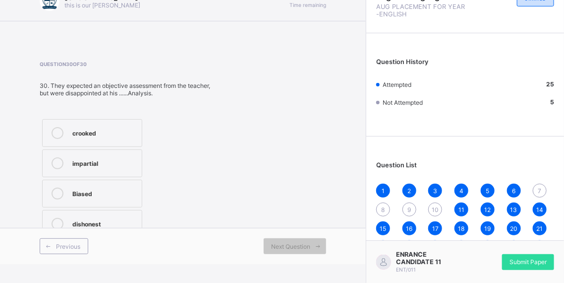
click at [123, 119] on label "crooked" at bounding box center [92, 133] width 100 height 28
click at [527, 256] on div "Submit Paper" at bounding box center [528, 262] width 52 height 16
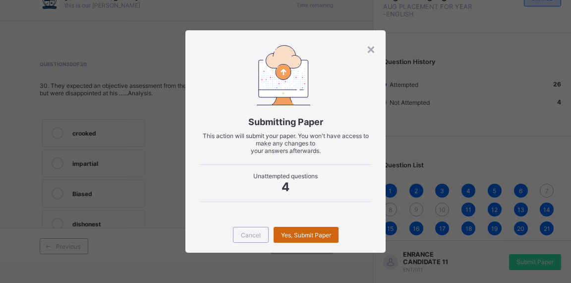
click at [312, 230] on div "Yes, Submit Paper" at bounding box center [306, 235] width 65 height 16
